Goal: Task Accomplishment & Management: Manage account settings

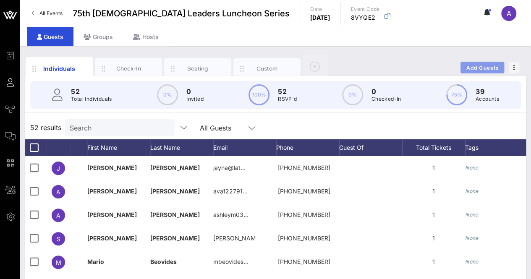
click at [476, 66] on span "Add Guests" at bounding box center [482, 68] width 33 height 6
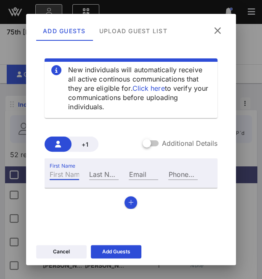
click at [68, 177] on input "First Name" at bounding box center [64, 173] width 29 height 11
type input "[PERSON_NAME]"
click at [139, 174] on div "Email" at bounding box center [142, 173] width 29 height 11
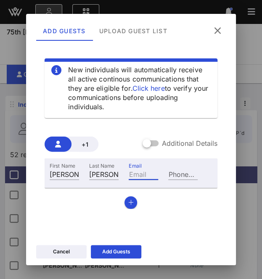
paste input "[EMAIL_ADDRESS][DOMAIN_NAME]"
type input "[EMAIL_ADDRESS][DOMAIN_NAME]"
click at [128, 201] on icon "button" at bounding box center [130, 202] width 5 height 6
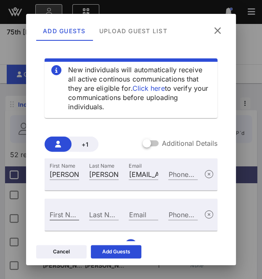
click at [60, 211] on input "First Name" at bounding box center [64, 214] width 29 height 11
type input "[PERSON_NAME]"
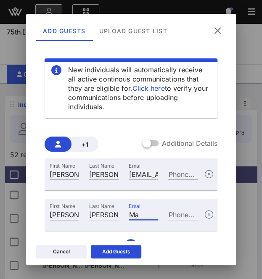
type input "M"
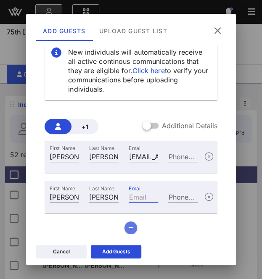
click at [129, 230] on button "button" at bounding box center [130, 227] width 13 height 13
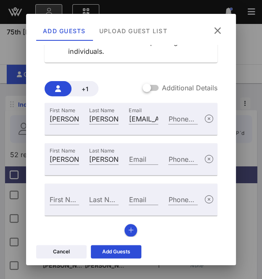
scroll to position [55, 0]
click at [70, 199] on input "First Name" at bounding box center [64, 199] width 29 height 11
type input "Fauye"
type input "[PERSON_NAME]"
click at [129, 233] on button "button" at bounding box center [130, 230] width 13 height 13
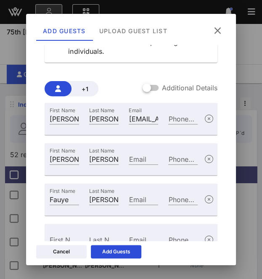
scroll to position [98, 0]
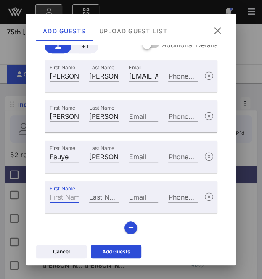
click at [64, 196] on input "First Name" at bounding box center [64, 196] width 29 height 11
type input "Lauren"
type input "King"
click at [133, 192] on div "Email" at bounding box center [142, 196] width 29 height 11
paste input "[PERSON_NAME][EMAIL_ADDRESS][PERSON_NAME][DOMAIN_NAME]"
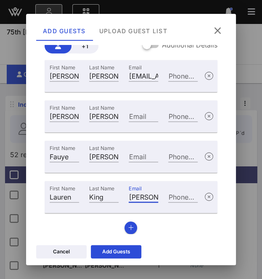
scroll to position [0, 58]
type input "[PERSON_NAME][EMAIL_ADDRESS][PERSON_NAME][DOMAIN_NAME]"
click at [130, 225] on icon "button" at bounding box center [130, 228] width 5 height 6
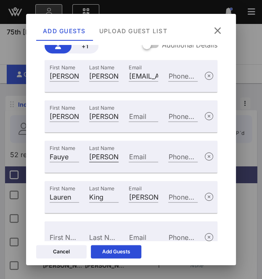
scroll to position [139, 0]
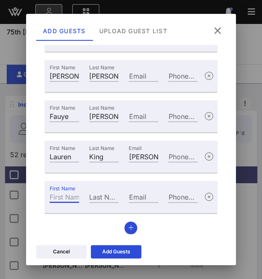
click at [66, 197] on input "First Name" at bounding box center [64, 196] width 29 height 11
type input "[PERSON_NAME]"
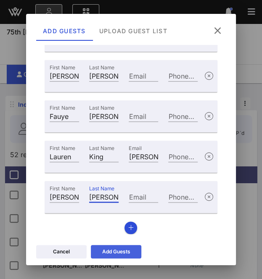
type input "[PERSON_NAME]"
click at [108, 249] on div "Add Guests" at bounding box center [116, 251] width 28 height 8
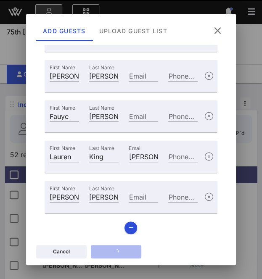
scroll to position [9, 0]
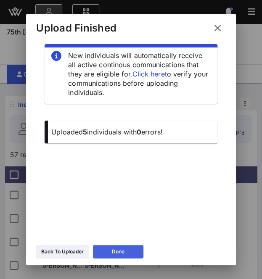
click at [117, 250] on icon at bounding box center [118, 251] width 6 height 5
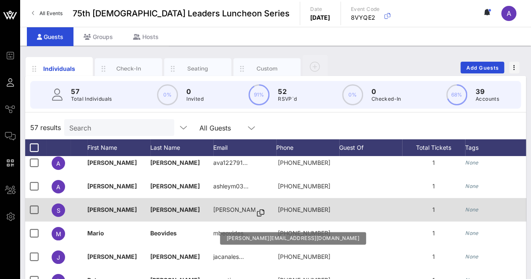
scroll to position [0, 0]
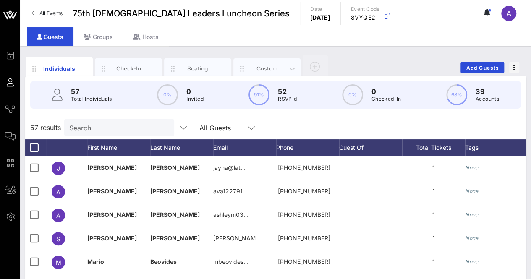
click at [281, 67] on div "Custom" at bounding box center [267, 69] width 37 height 8
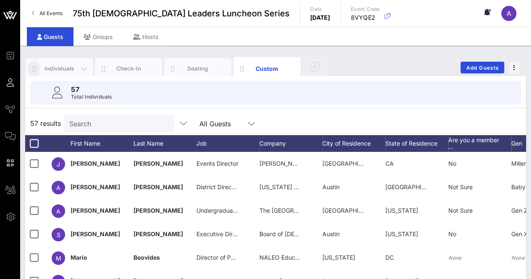
click at [38, 69] on icon "button" at bounding box center [34, 68] width 10 height 9
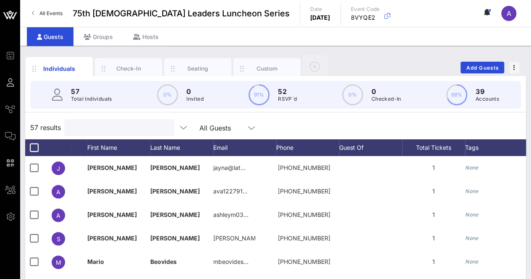
click at [102, 131] on input "text" at bounding box center [118, 127] width 98 height 11
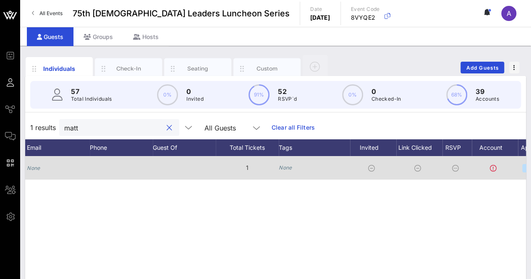
scroll to position [0, 241]
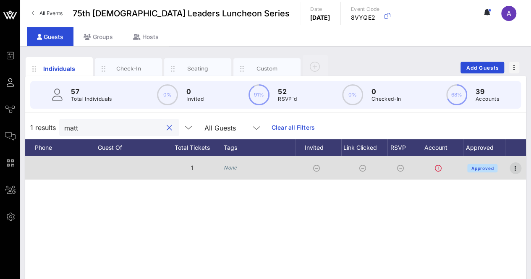
type input "matt"
click at [516, 169] on icon "button" at bounding box center [515, 168] width 10 height 10
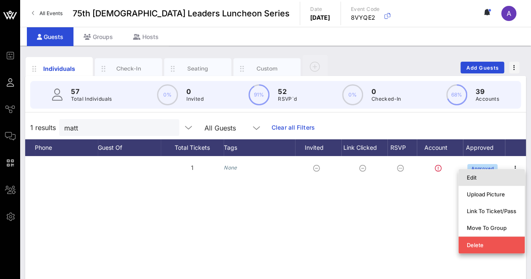
click at [476, 175] on div "Edit" at bounding box center [492, 177] width 50 height 7
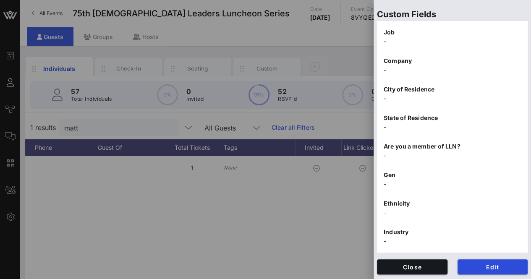
scroll to position [268, 0]
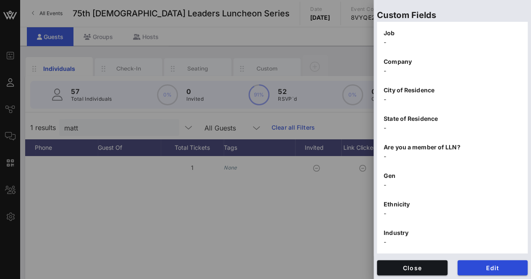
click at [387, 72] on p "-" at bounding box center [452, 70] width 137 height 9
click at [385, 69] on p "-" at bounding box center [452, 70] width 137 height 9
click at [470, 268] on span "Edit" at bounding box center [492, 267] width 57 height 7
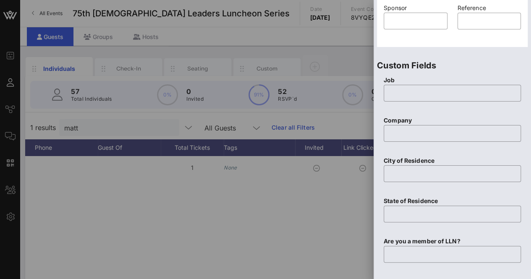
scroll to position [290, 0]
click at [412, 88] on input "text" at bounding box center [452, 92] width 127 height 13
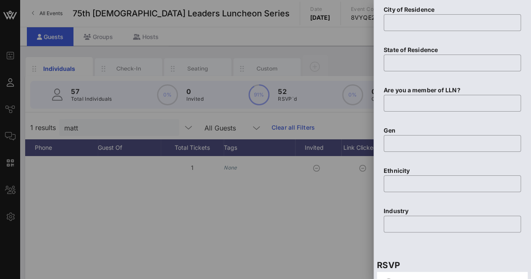
scroll to position [520, 0]
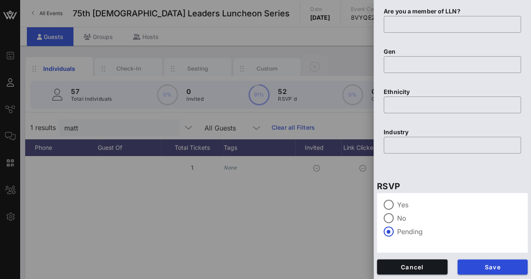
type input "Chevron"
click at [482, 268] on span "Save" at bounding box center [492, 267] width 57 height 7
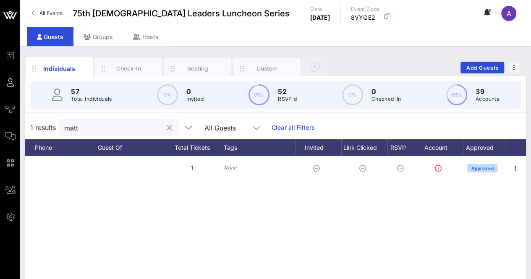
click at [164, 126] on div at bounding box center [169, 128] width 10 height 10
click at [167, 127] on button "clear icon" at bounding box center [169, 128] width 5 height 8
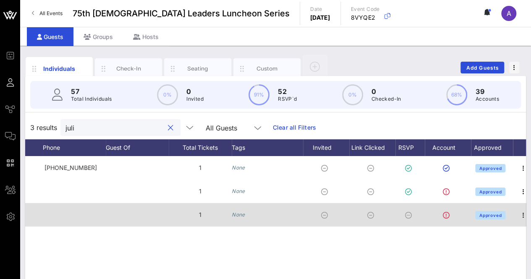
scroll to position [0, 241]
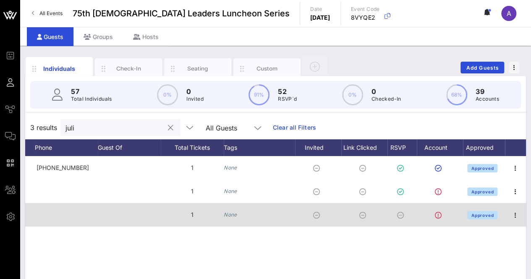
click at [397, 215] on icon at bounding box center [400, 215] width 7 height 7
click at [516, 215] on icon "button" at bounding box center [515, 215] width 10 height 10
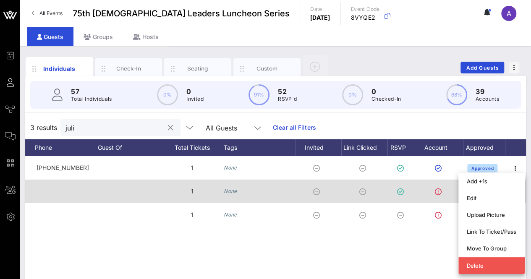
click at [301, 190] on div at bounding box center [318, 192] width 46 height 24
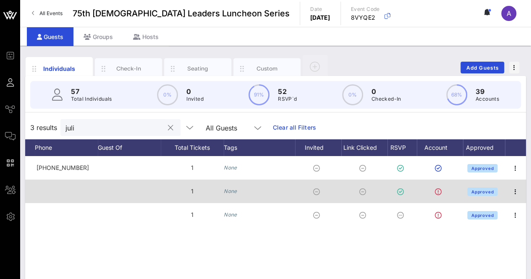
click at [301, 190] on div at bounding box center [318, 192] width 46 height 24
click at [515, 193] on icon "button" at bounding box center [515, 192] width 10 height 10
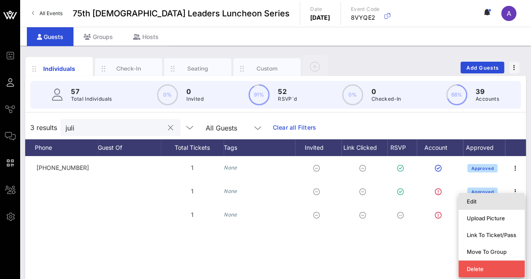
click at [497, 197] on div "Edit" at bounding box center [492, 201] width 50 height 13
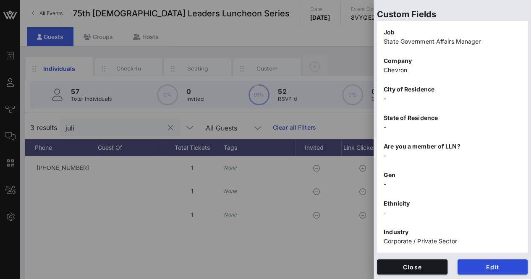
scroll to position [264, 0]
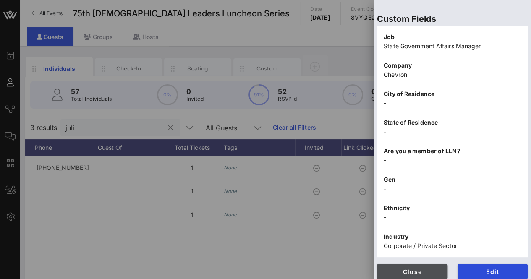
click at [409, 271] on span "Close" at bounding box center [412, 271] width 57 height 7
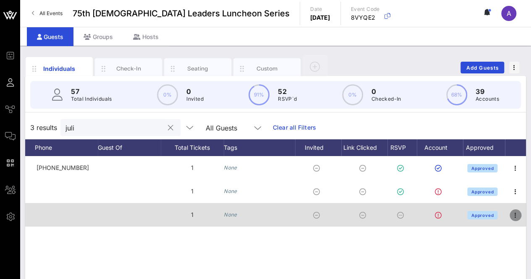
click at [519, 219] on icon "button" at bounding box center [515, 215] width 10 height 10
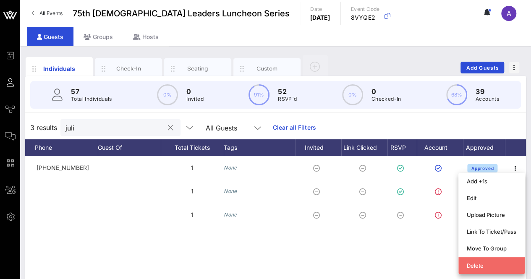
click at [497, 264] on div "Delete" at bounding box center [492, 265] width 50 height 7
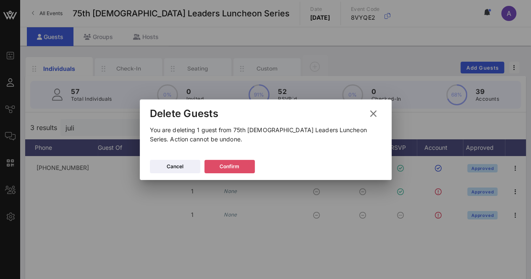
click at [236, 163] on div "Confirm" at bounding box center [230, 166] width 20 height 8
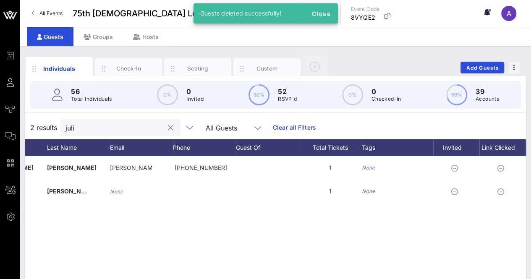
scroll to position [0, 0]
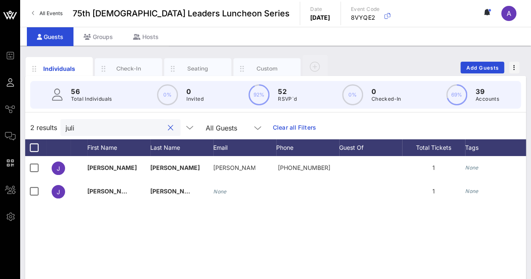
click at [86, 125] on input "juli" at bounding box center [114, 127] width 98 height 11
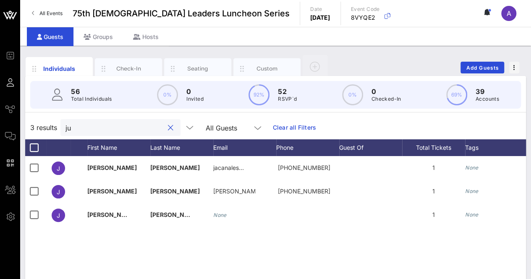
type input "j"
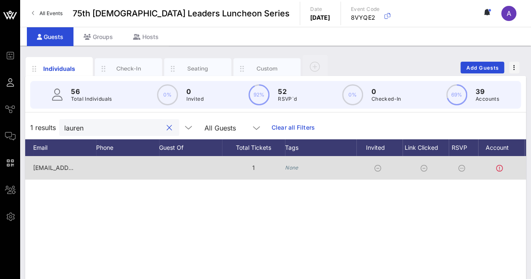
scroll to position [0, 241]
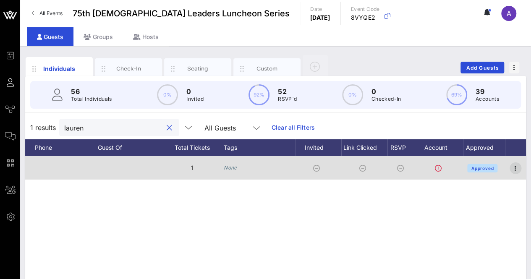
type input "lauren"
click at [518, 166] on icon "button" at bounding box center [515, 168] width 10 height 10
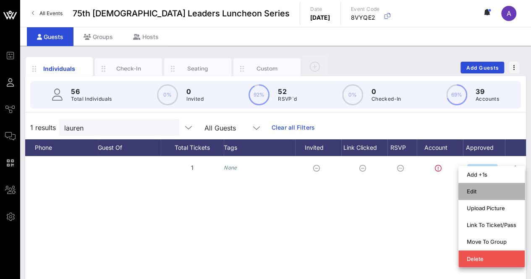
click at [487, 190] on div "Edit" at bounding box center [492, 191] width 50 height 7
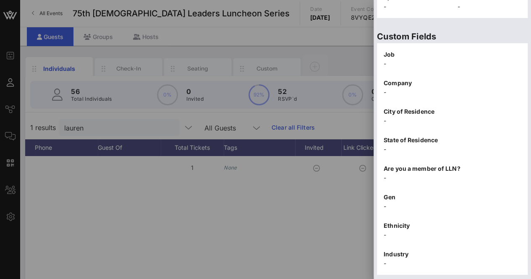
scroll to position [258, 0]
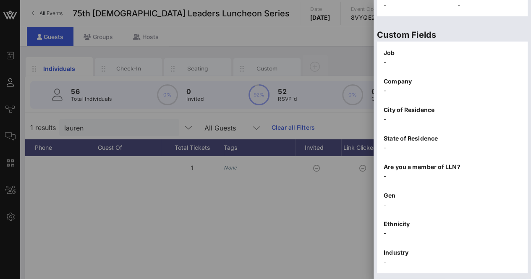
click at [398, 88] on p "-" at bounding box center [452, 90] width 137 height 9
click at [385, 90] on p "-" at bounding box center [452, 90] width 137 height 9
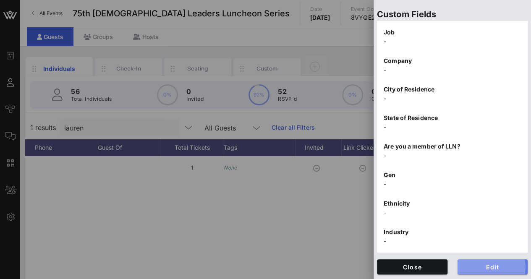
click at [486, 267] on span "Edit" at bounding box center [492, 267] width 57 height 7
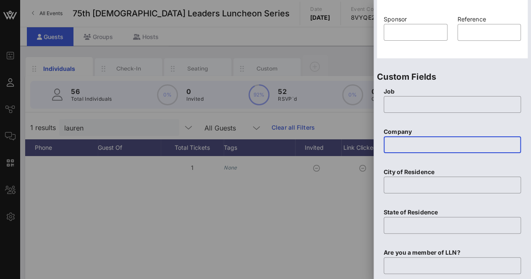
click at [441, 145] on input "text" at bounding box center [452, 144] width 127 height 13
type input "Chevron"
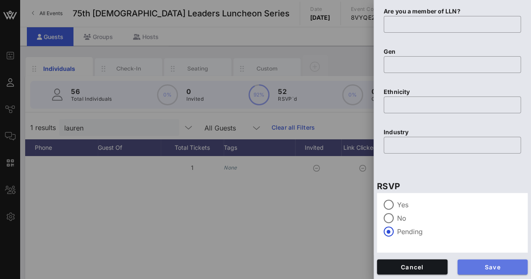
click at [468, 261] on button "Save" at bounding box center [493, 266] width 71 height 15
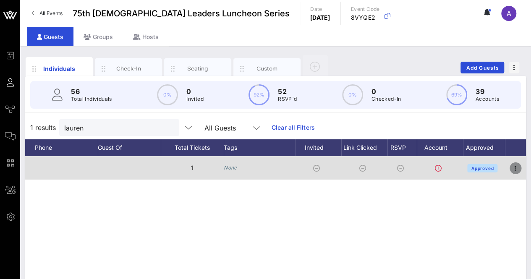
click at [511, 165] on icon "button" at bounding box center [515, 168] width 10 height 10
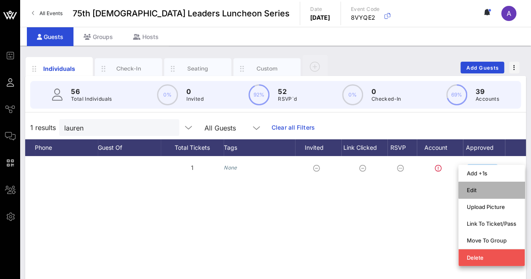
click at [481, 186] on div "Edit" at bounding box center [492, 189] width 50 height 13
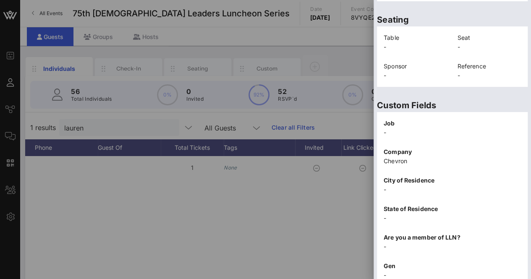
scroll to position [227, 0]
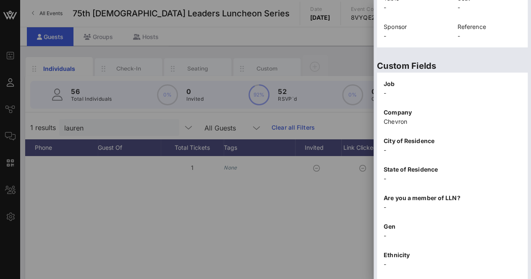
click at [285, 238] on div at bounding box center [265, 139] width 531 height 279
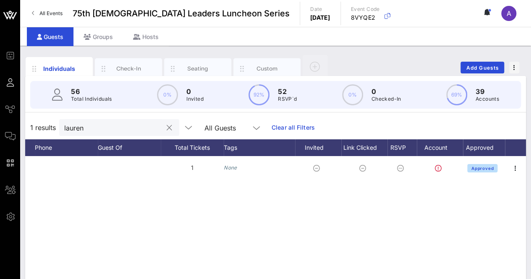
click at [94, 129] on input "lauren" at bounding box center [113, 127] width 98 height 11
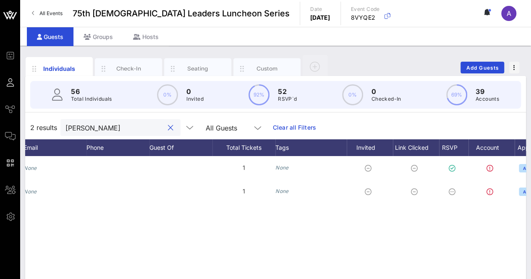
scroll to position [0, 241]
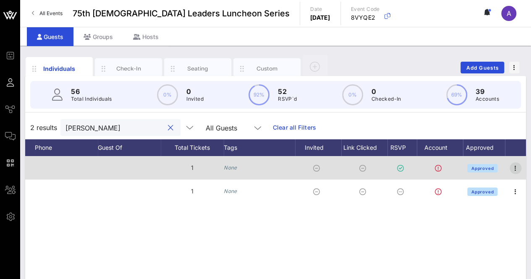
type input "[PERSON_NAME]"
click at [515, 171] on icon "button" at bounding box center [515, 168] width 10 height 10
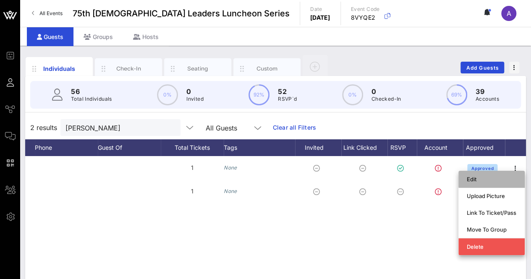
click at [495, 175] on div "Edit" at bounding box center [492, 179] width 50 height 13
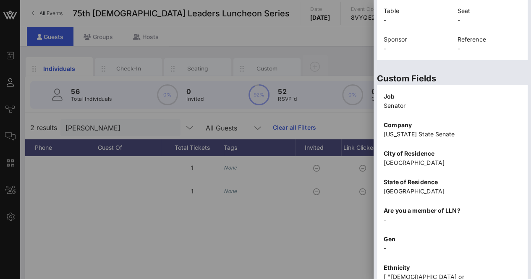
scroll to position [226, 0]
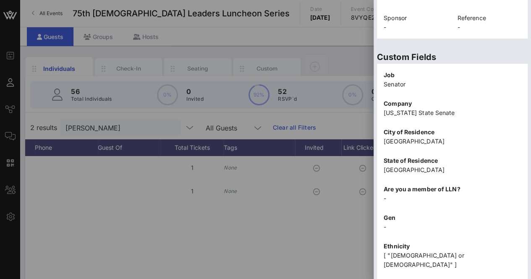
click at [285, 241] on div at bounding box center [265, 139] width 531 height 279
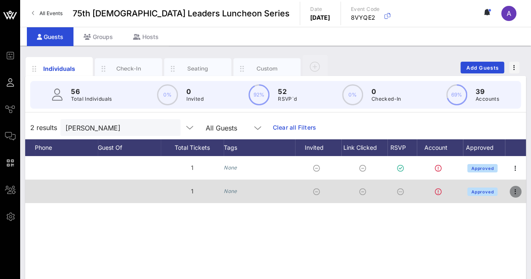
click at [517, 190] on icon "button" at bounding box center [515, 192] width 10 height 10
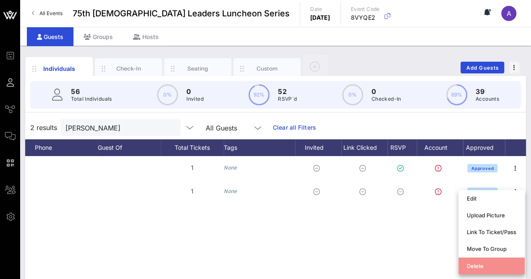
click at [468, 269] on div "Delete" at bounding box center [492, 266] width 50 height 7
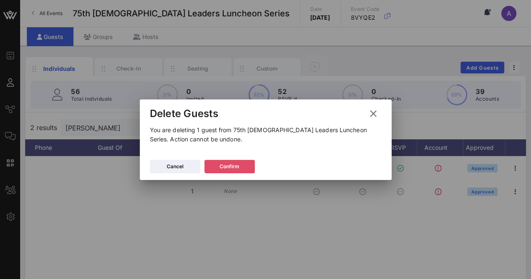
click at [235, 164] on div "Confirm" at bounding box center [230, 166] width 20 height 8
